Goal: Transaction & Acquisition: Purchase product/service

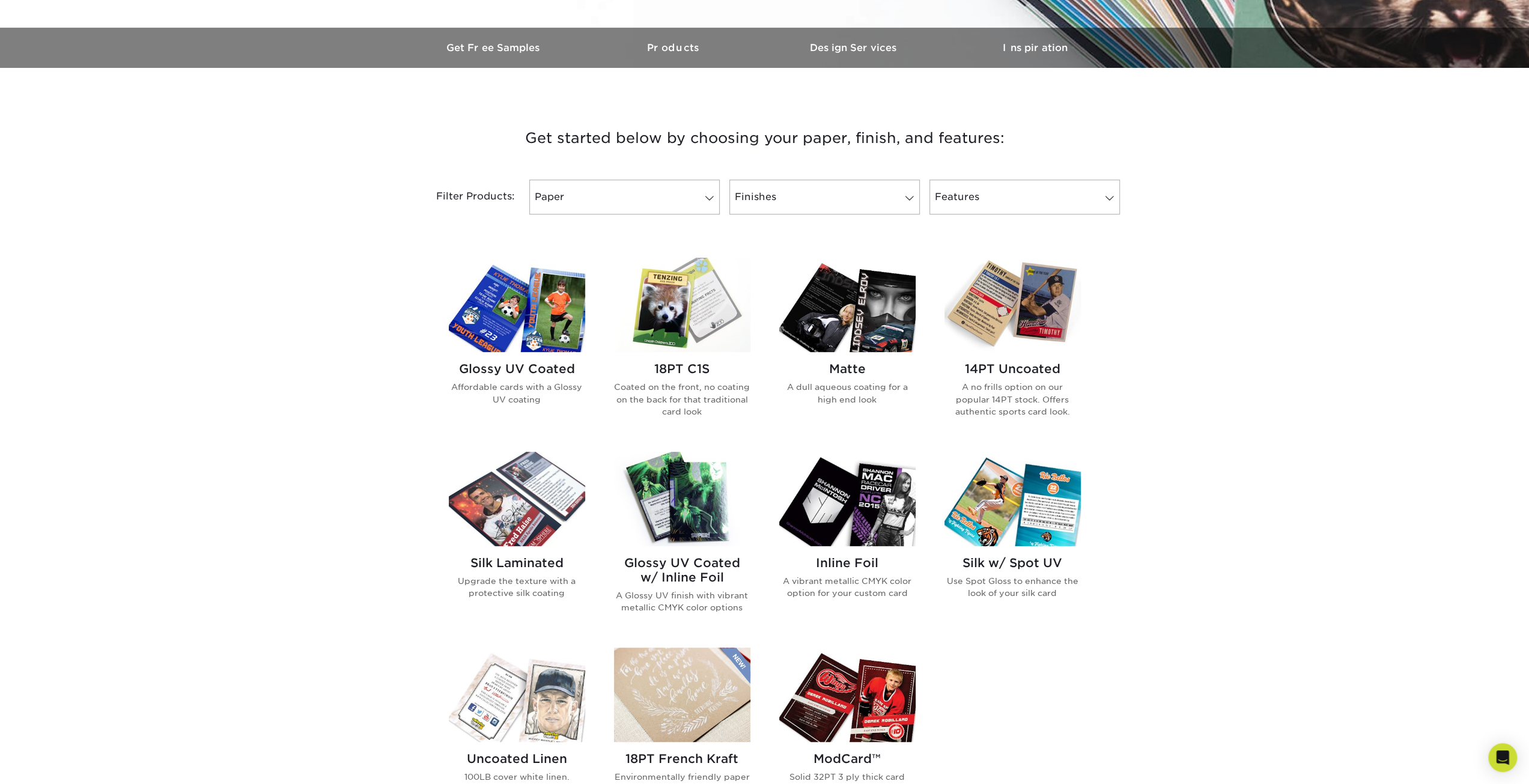
scroll to position [361, 0]
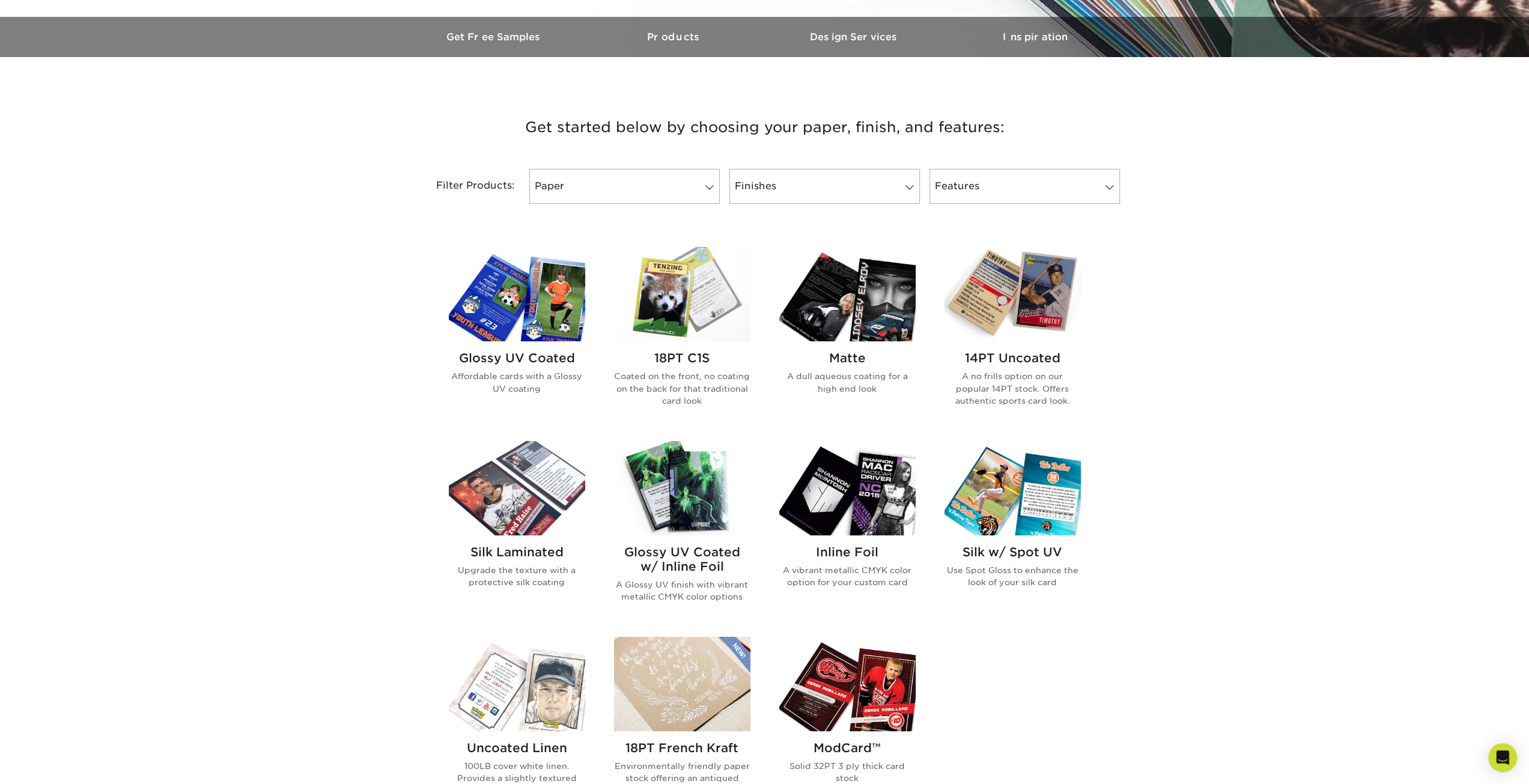
click at [543, 318] on img at bounding box center [517, 294] width 136 height 95
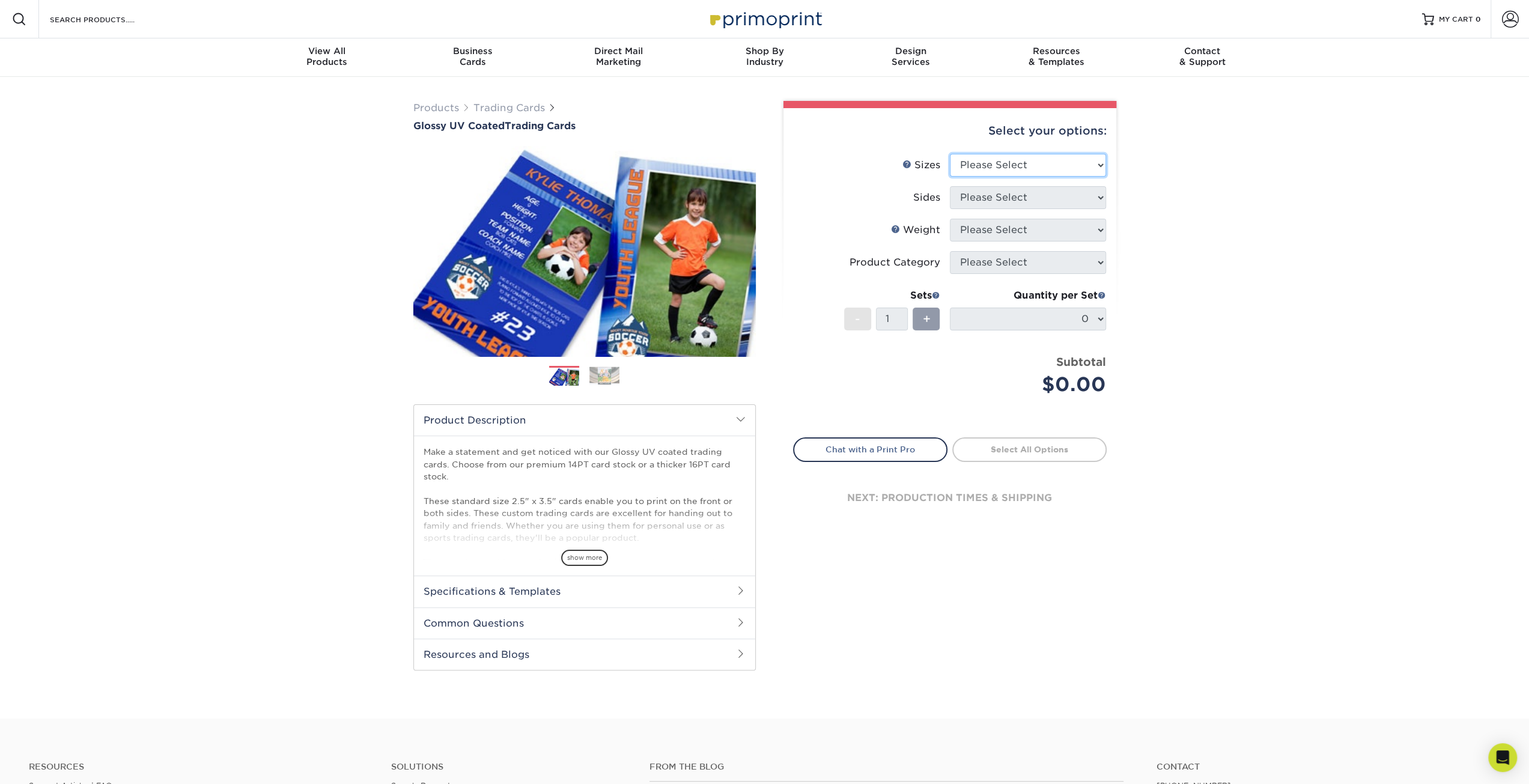
click at [1016, 163] on select "Please Select 2.5" x 3.5"" at bounding box center [1028, 165] width 156 height 23
click at [1042, 163] on select "Please Select 2.5" x 3.5"" at bounding box center [1028, 165] width 156 height 23
drag, startPoint x: 1042, startPoint y: 163, endPoint x: 1040, endPoint y: 175, distance: 12.2
click at [1042, 163] on select "Please Select 2.5" x 3.5"" at bounding box center [1028, 165] width 156 height 23
click at [1029, 169] on select "Please Select 2.5" x 3.5"" at bounding box center [1028, 165] width 156 height 23
